Goal: Transaction & Acquisition: Subscribe to service/newsletter

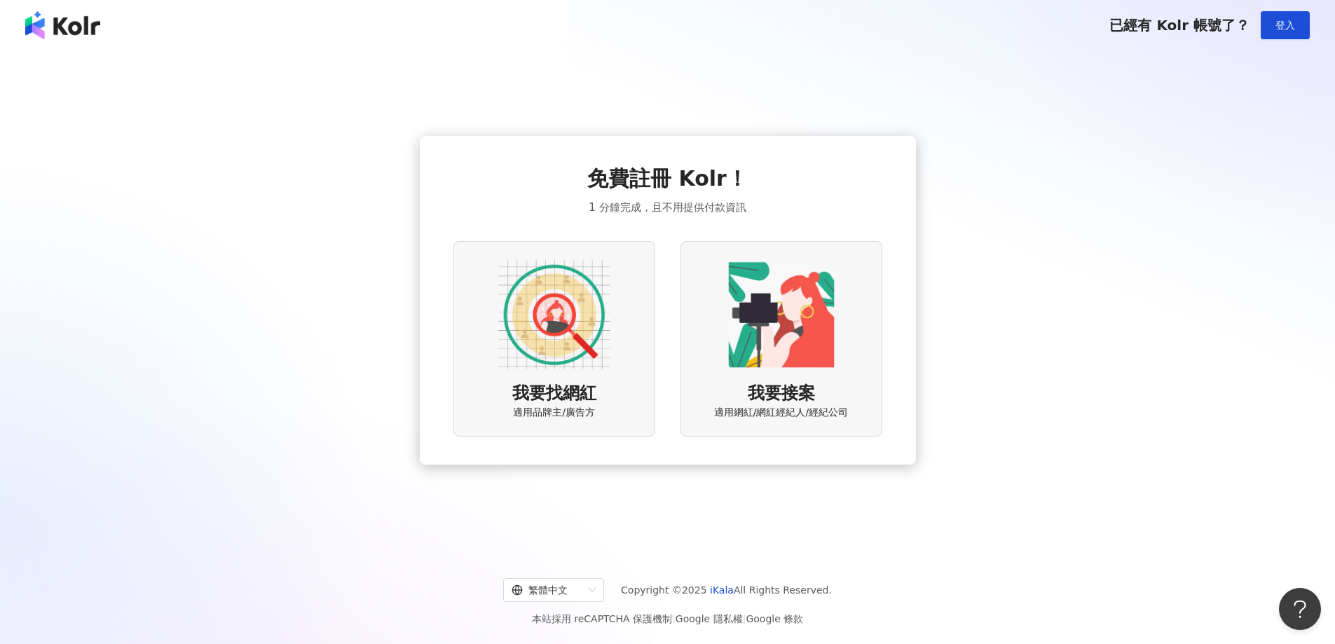
click at [534, 376] on div "我要找網紅 適用品牌主/廣告方" at bounding box center [554, 338] width 202 height 195
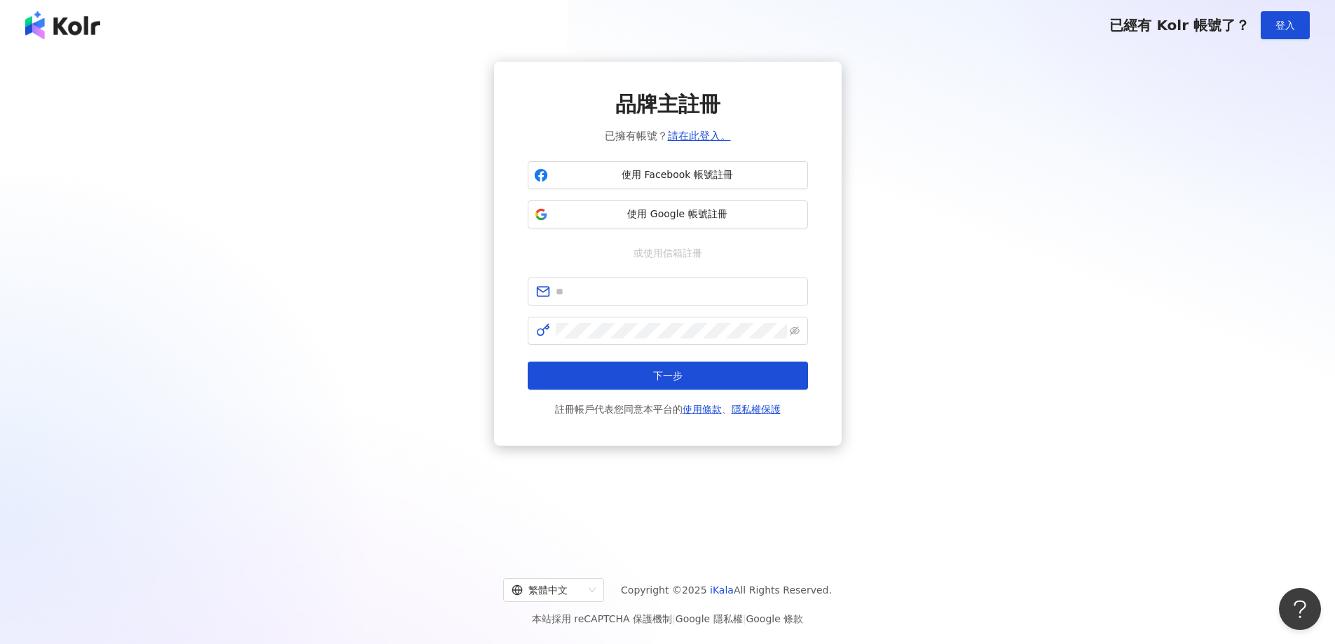
click at [1093, 284] on div "品牌主註冊 已擁有帳號？ 請在此登入。 使用 Facebook 帳號註冊 使用 Google 帳號註冊 或使用信箱註冊 下一步 註冊帳戶代表您同意本平台的 使…" at bounding box center [667, 254] width 1301 height 384
click at [1293, 606] on button "Open Beacon popover" at bounding box center [1297, 606] width 42 height 42
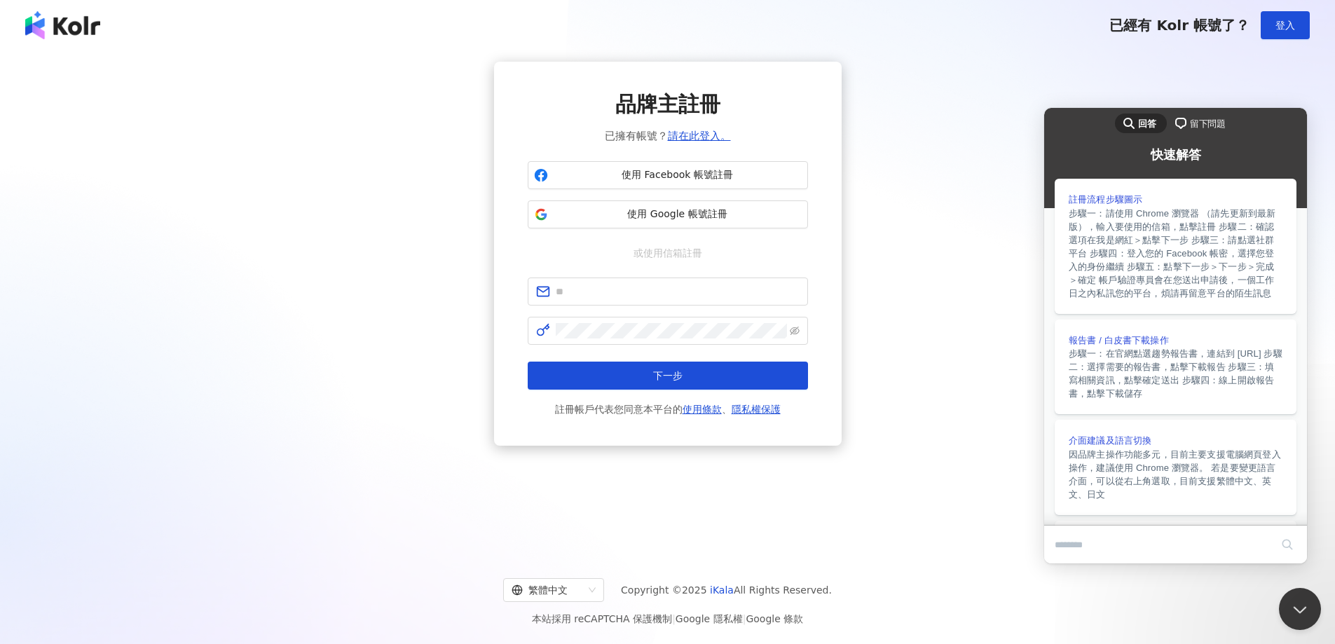
click at [940, 503] on div "品牌主註冊 已擁有帳號？ 請在此登入。 使用 Facebook 帳號註冊 使用 Google 帳號註冊 或使用信箱註冊 下一步 註冊帳戶代表您同意本平台的 使…" at bounding box center [667, 300] width 1335 height 500
click at [661, 291] on input "text" at bounding box center [678, 291] width 244 height 15
type input "**********"
